Goal: Check status

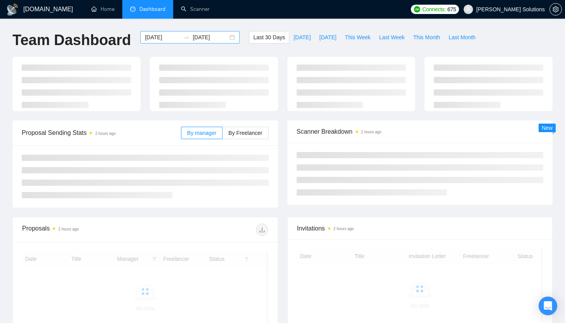
click at [166, 40] on input "[DATE]" at bounding box center [162, 37] width 35 height 9
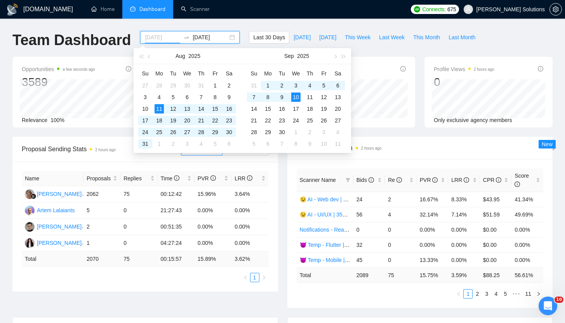
type input "[DATE]"
click at [298, 99] on div "10" at bounding box center [295, 96] width 9 height 9
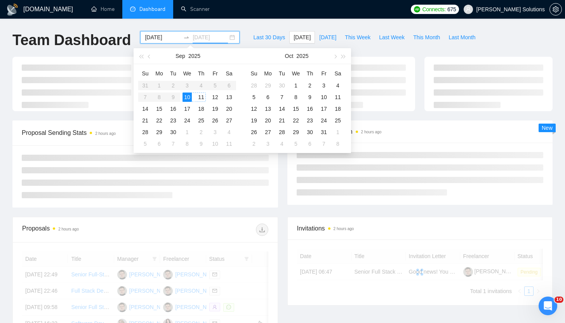
type input "[DATE]"
click at [189, 95] on div "10" at bounding box center [186, 96] width 9 height 9
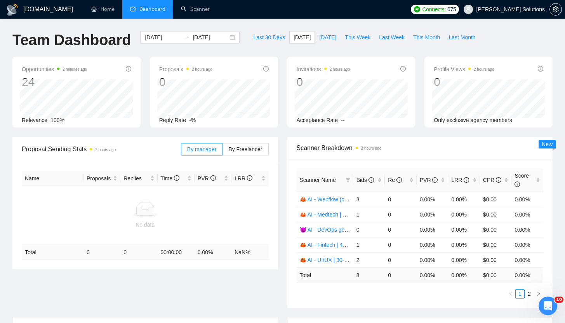
click at [366, 297] on ul "1 2" at bounding box center [420, 293] width 247 height 9
click at [528, 294] on link "2" at bounding box center [529, 293] width 9 height 9
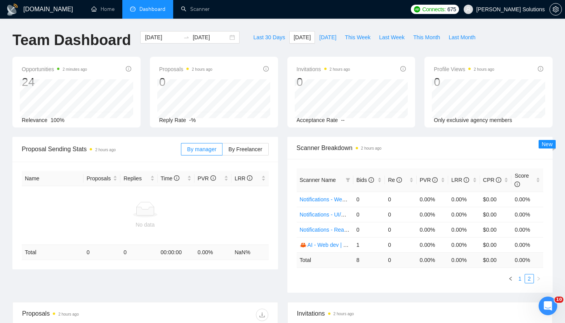
click at [519, 278] on link "1" at bounding box center [520, 278] width 9 height 9
